Goal: Check status: Check status

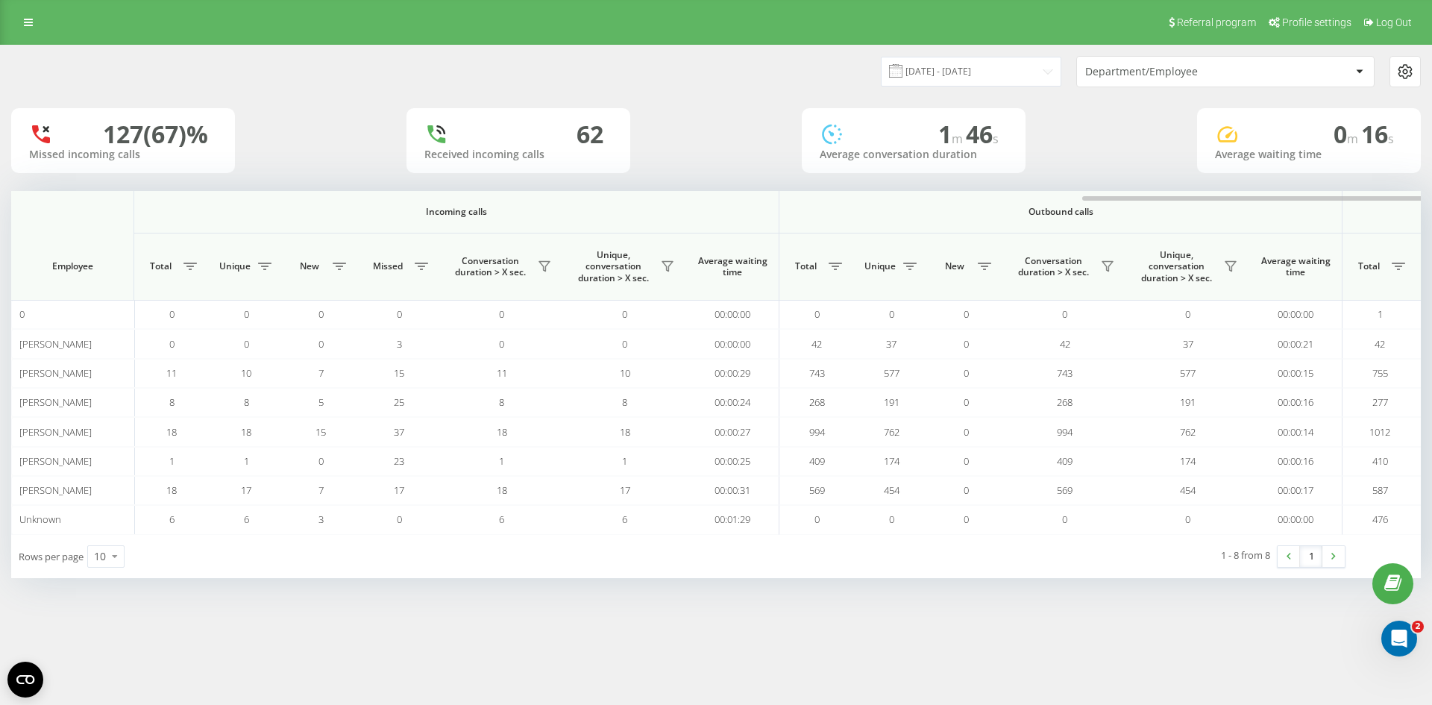
scroll to position [0, 639]
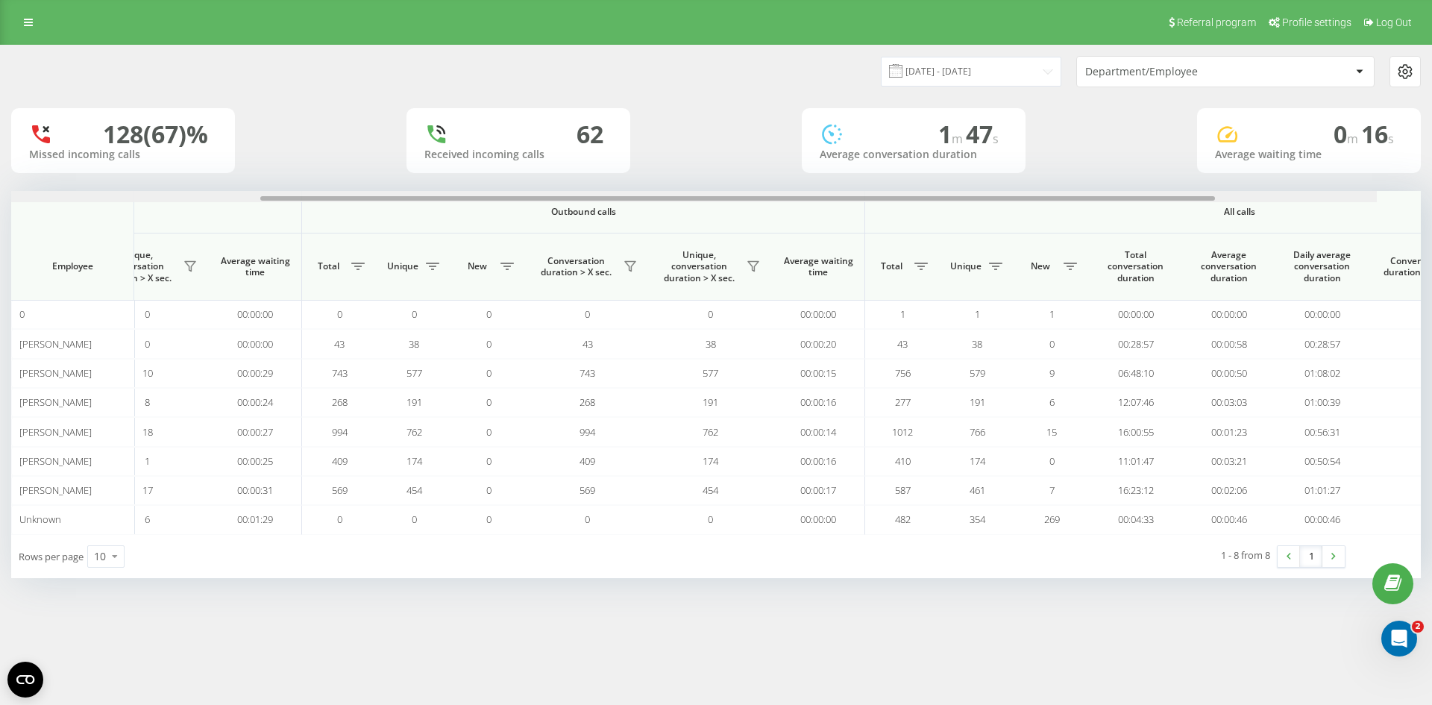
scroll to position [0, 671]
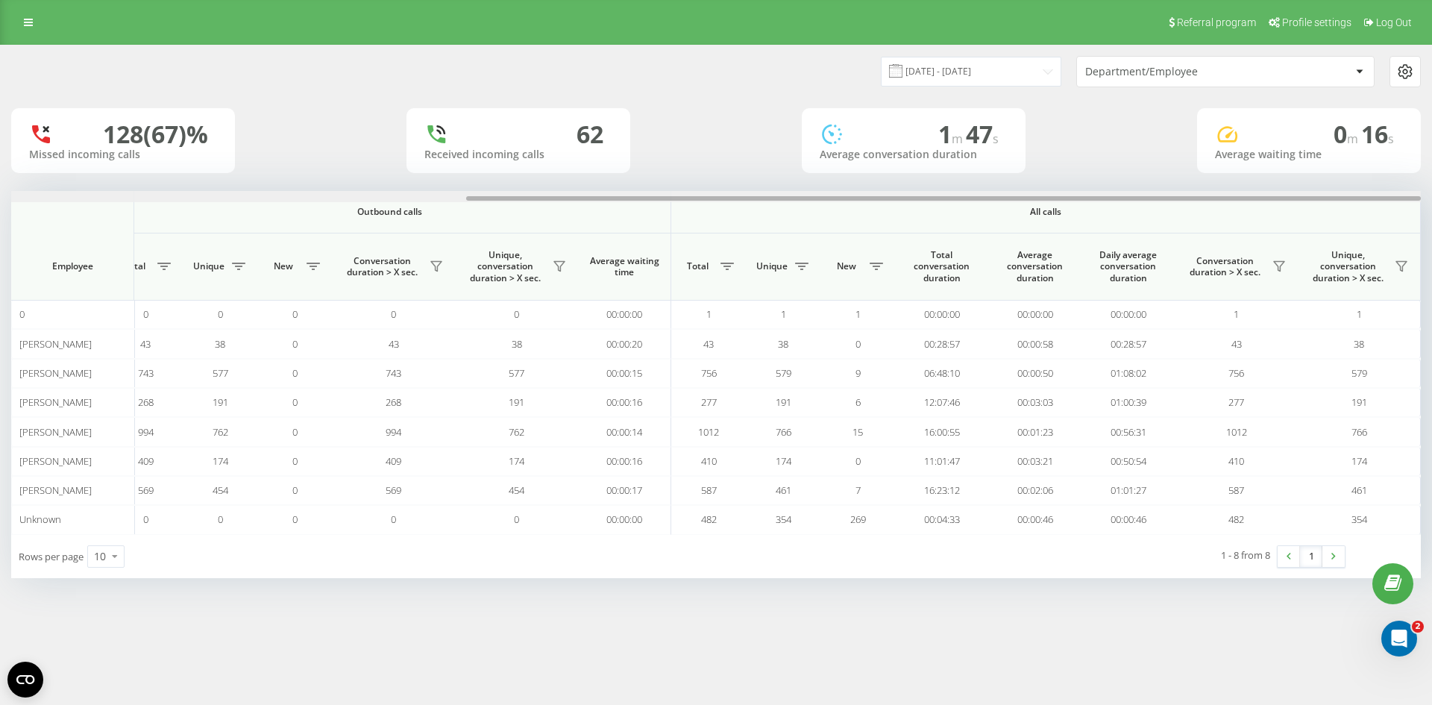
drag, startPoint x: 917, startPoint y: 197, endPoint x: 1431, endPoint y: 192, distance: 514.0
click at [1431, 192] on div "22.08.2025 - 22.09.2025 Department/Employee 128 (67)% Missed incoming calls 62 …" at bounding box center [716, 326] width 1432 height 563
click at [1038, 72] on input "[DATE] - [DATE]" at bounding box center [971, 71] width 181 height 29
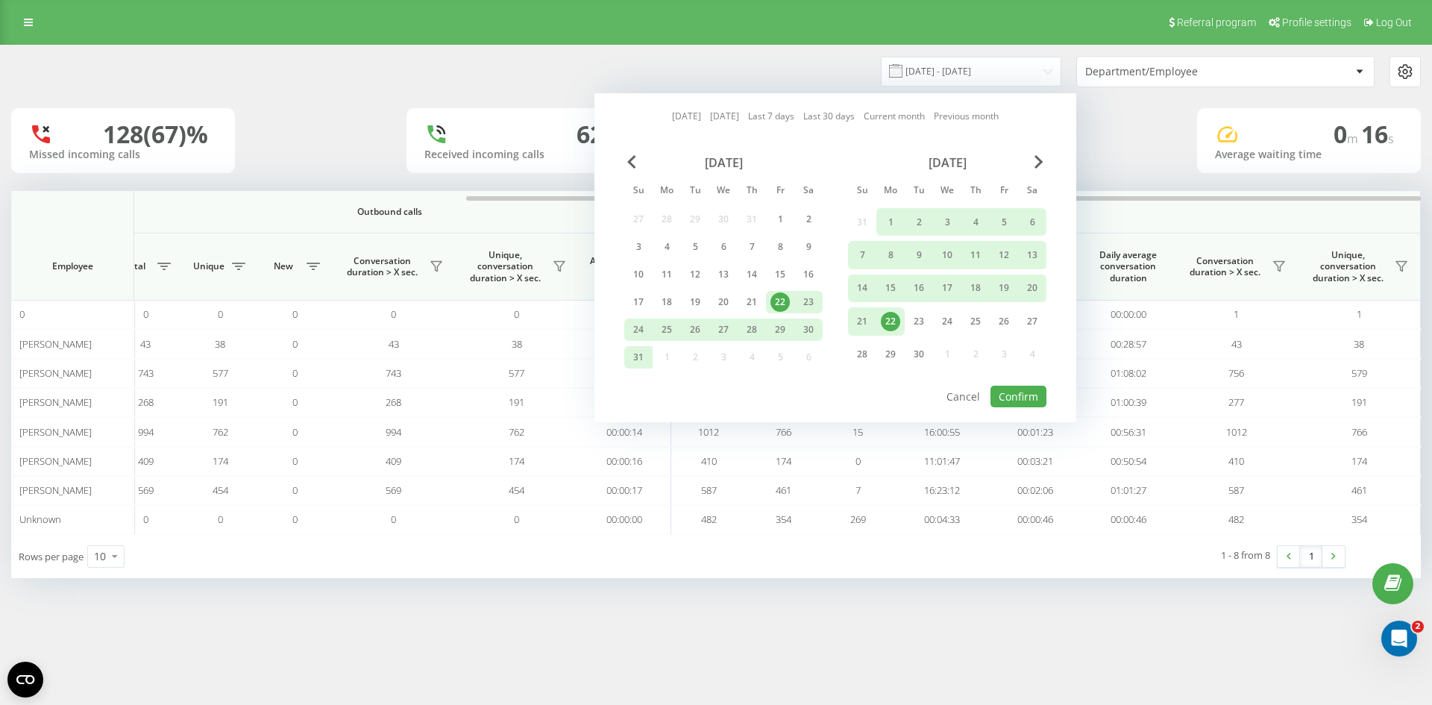
click at [889, 322] on div "22" at bounding box center [890, 321] width 19 height 19
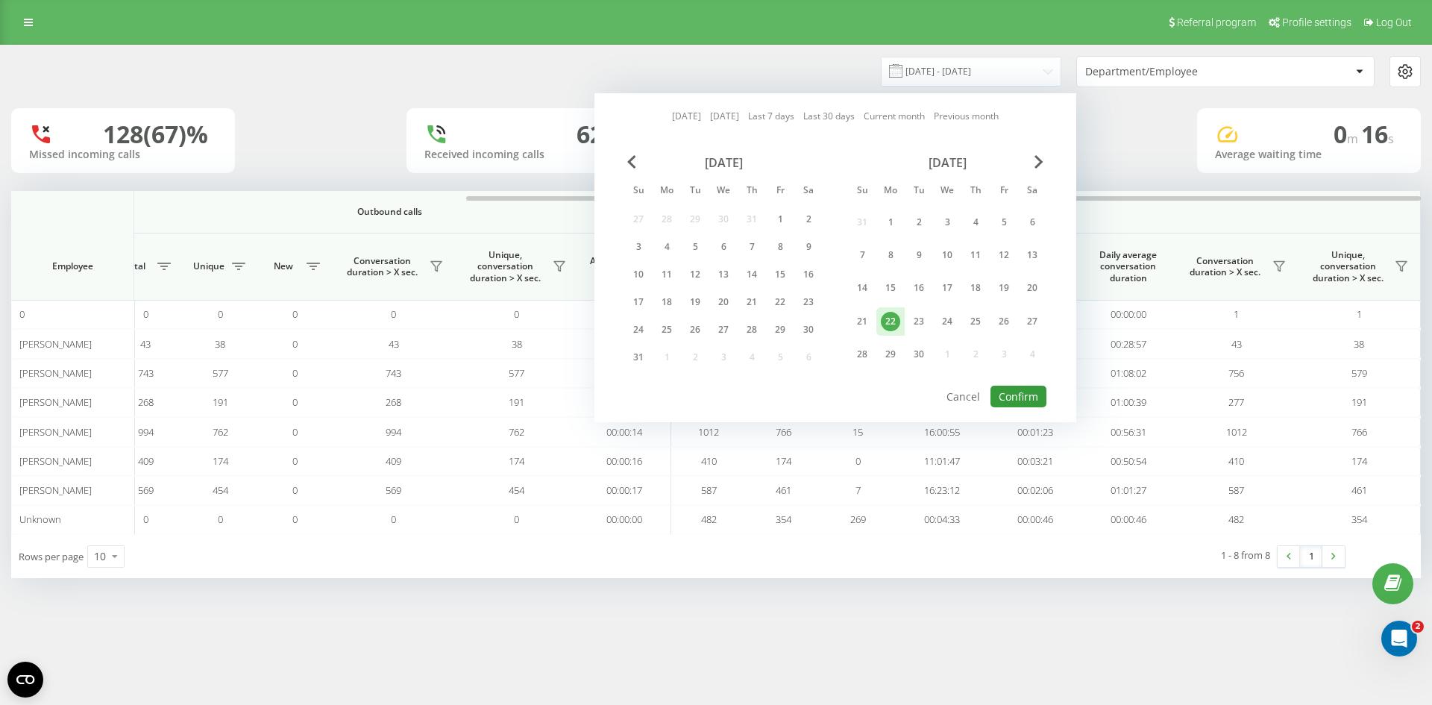
click at [1024, 395] on button "Confirm" at bounding box center [1019, 397] width 56 height 22
type input "22.09.2025 - 22.09.2025"
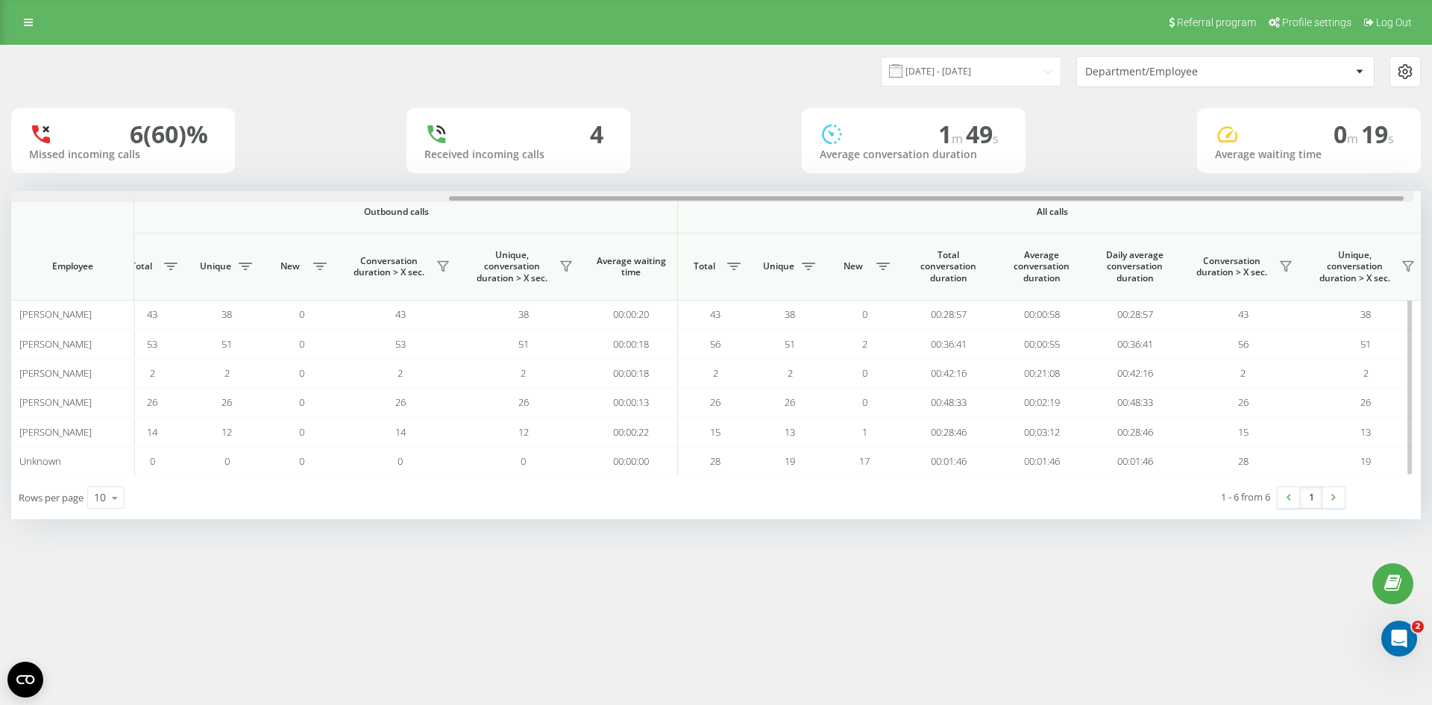
scroll to position [0, 671]
drag, startPoint x: 960, startPoint y: 196, endPoint x: 1431, endPoint y: 222, distance: 472.1
click at [1431, 222] on div "22.09.2025 - 22.09.2025 Department/Employee 6 (60)% Missed incoming calls 4 Rec…" at bounding box center [716, 297] width 1432 height 504
